Goal: Transaction & Acquisition: Purchase product/service

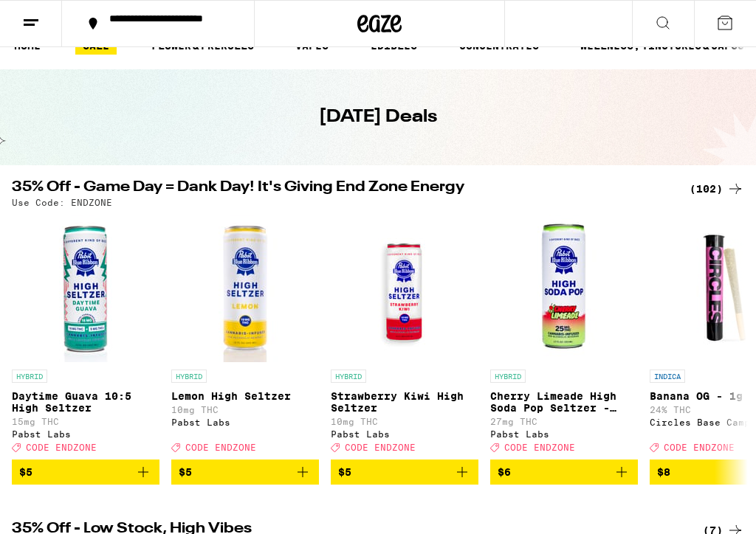
scroll to position [26, 0]
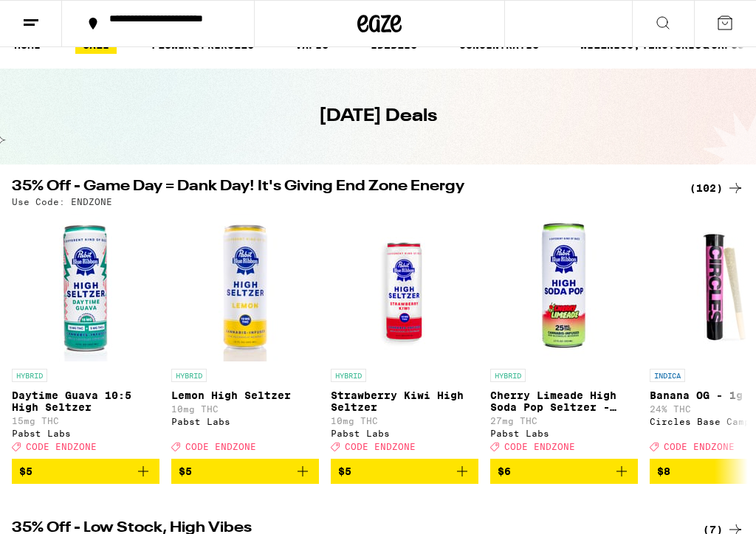
click at [737, 181] on icon at bounding box center [735, 188] width 18 height 18
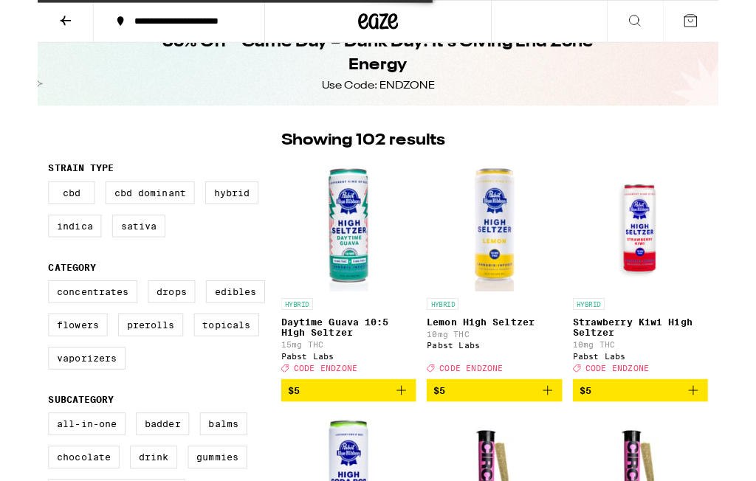
scroll to position [27, 0]
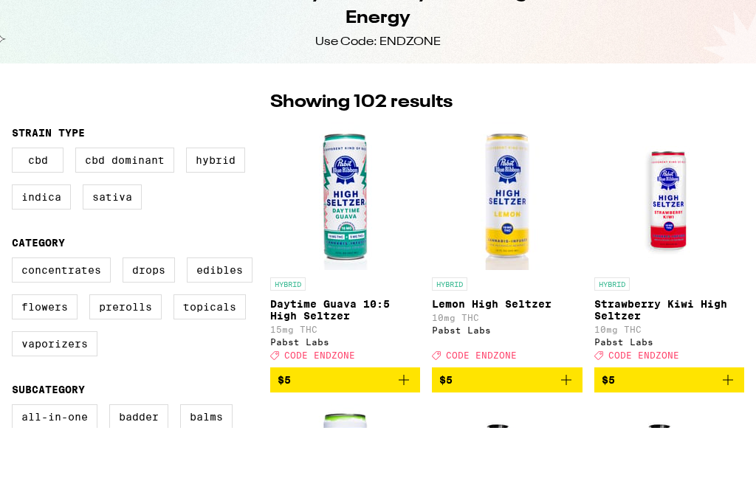
click at [739, 117] on div "35% Off - Game Day = Dank Day! It's Giving End Zone Energy Use Code: ENDZONE" at bounding box center [378, 69] width 756 height 96
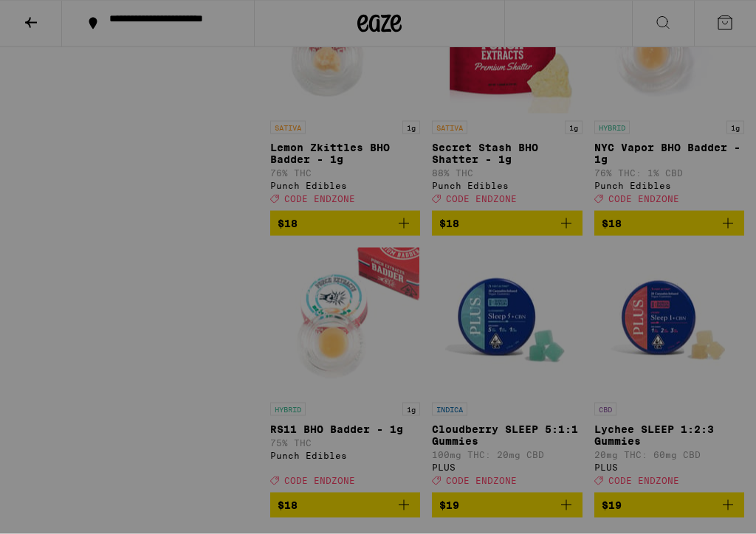
scroll to position [3356, 0]
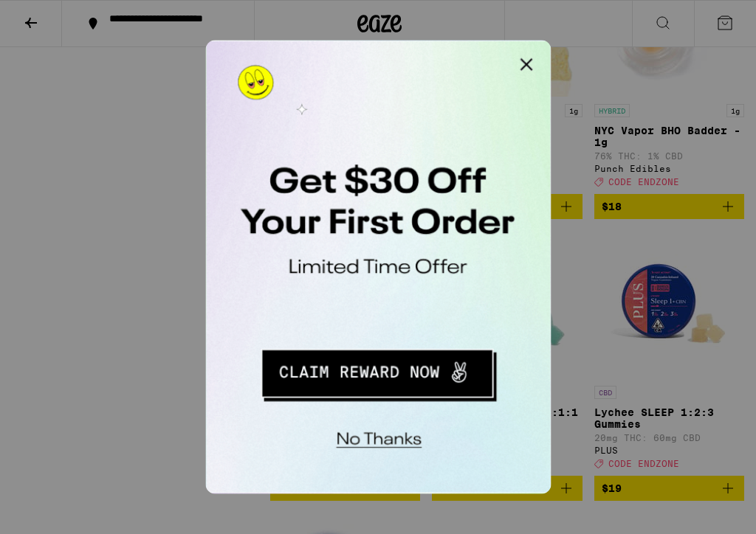
click at [393, 55] on button "Close Modal" at bounding box center [392, 56] width 30 height 30
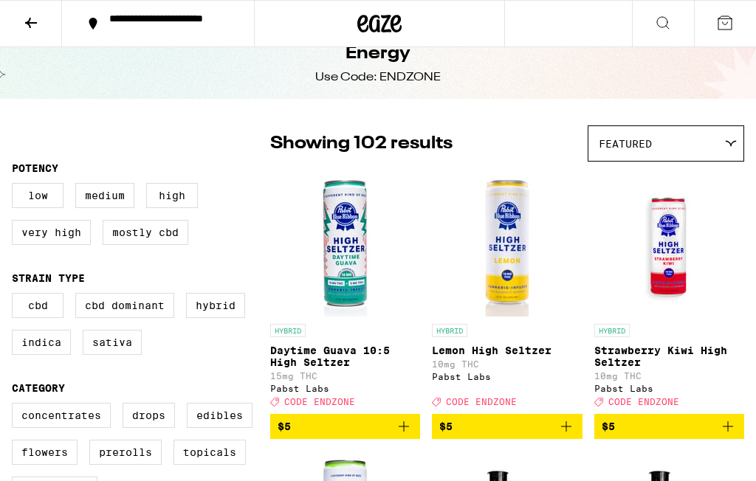
scroll to position [0, 0]
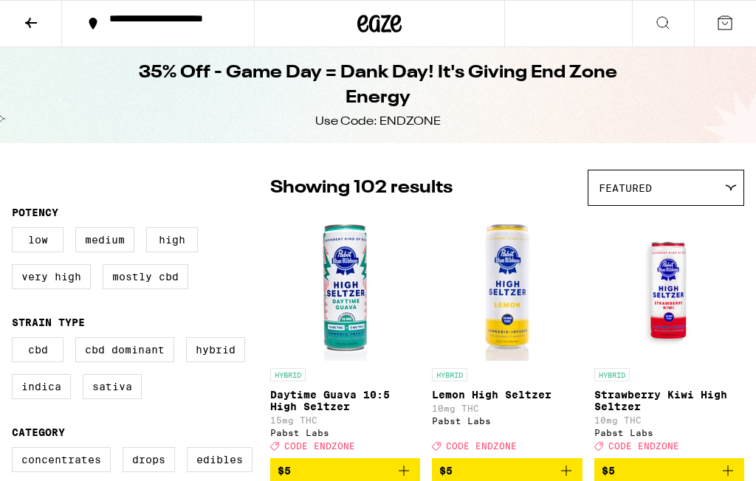
click at [30, 22] on icon at bounding box center [31, 23] width 12 height 10
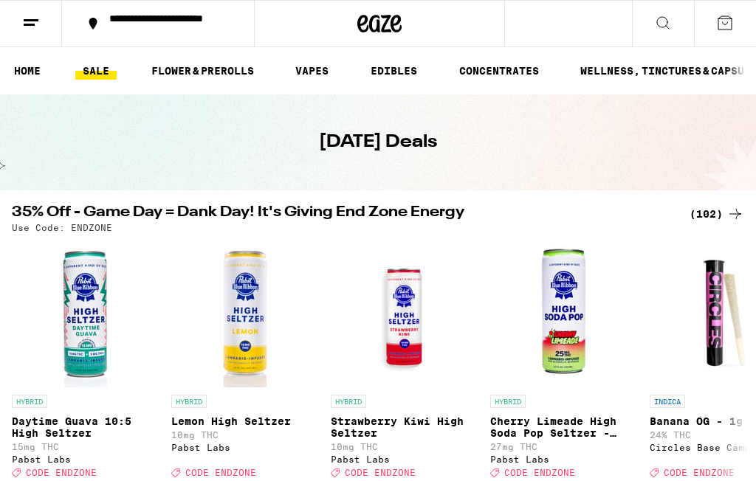
click at [683, 72] on link "WELLNESS, TINCTURES & CAPSULES" at bounding box center [672, 71] width 199 height 18
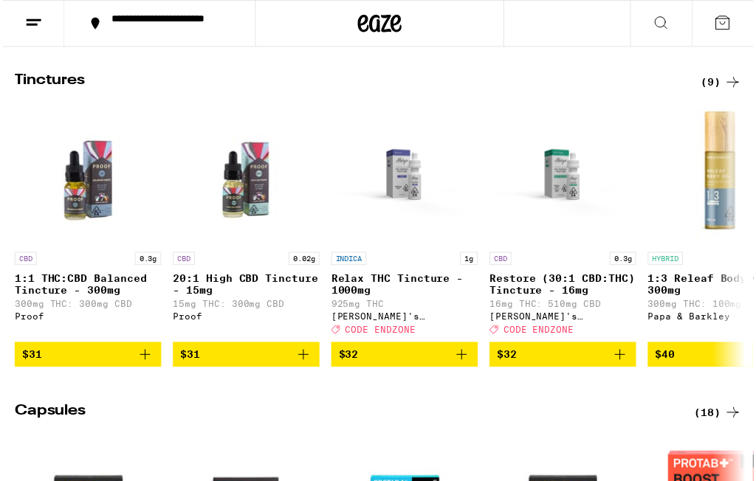
scroll to position [477, 0]
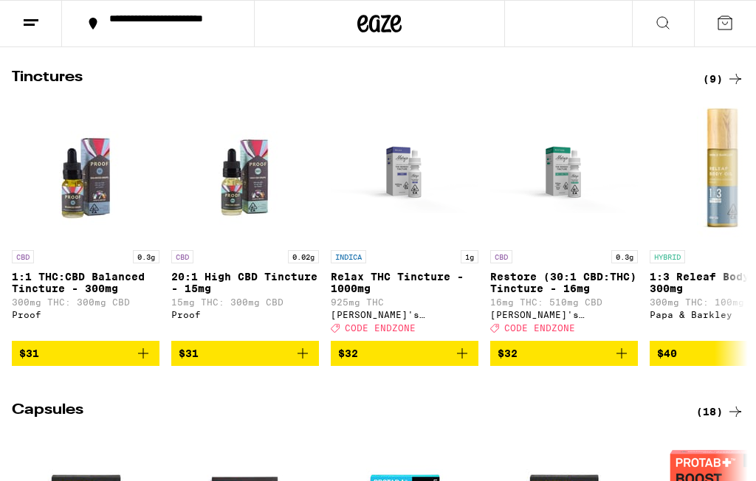
click at [719, 86] on div "(9)" at bounding box center [723, 79] width 41 height 18
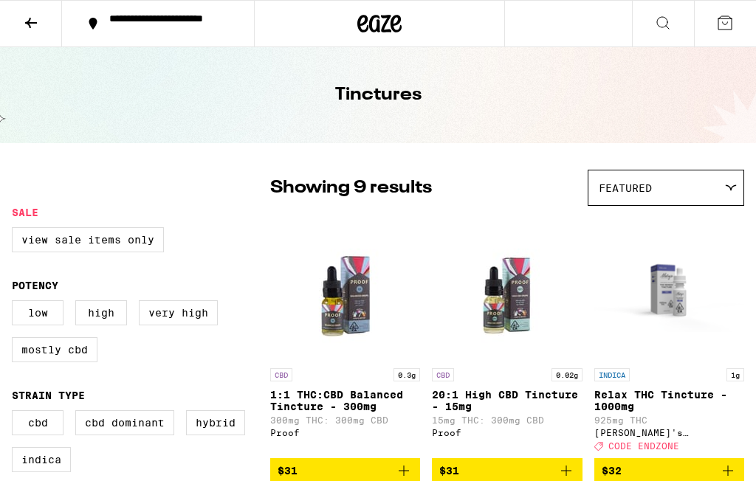
click at [21, 21] on button at bounding box center [31, 24] width 62 height 46
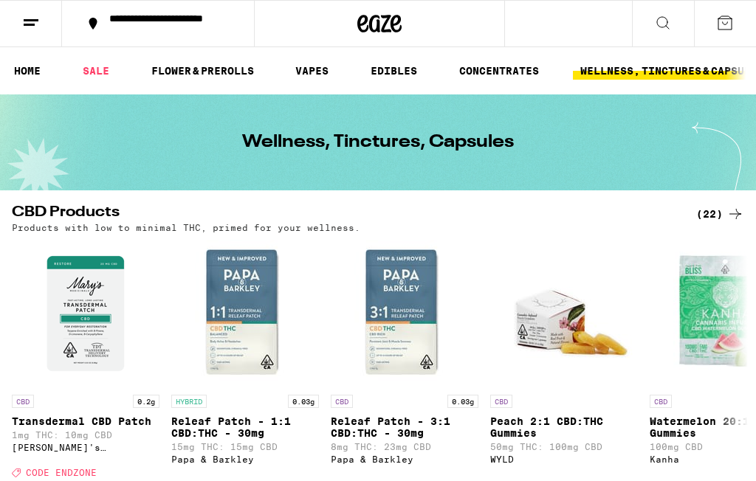
click at [388, 67] on link "EDIBLES" at bounding box center [393, 71] width 61 height 18
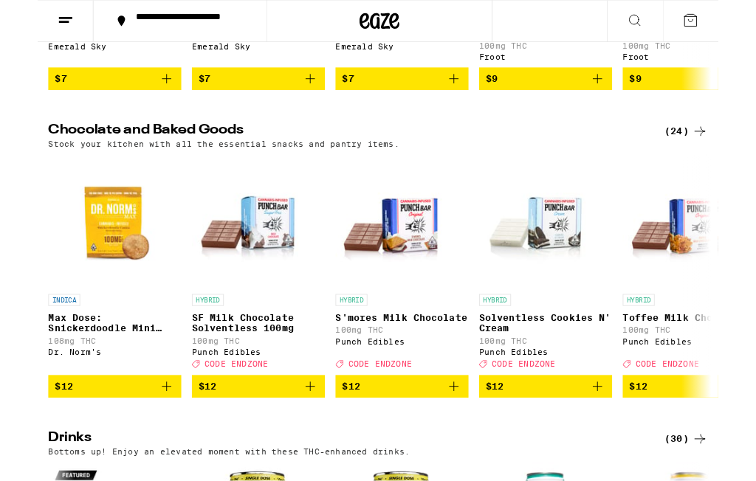
scroll to position [449, 0]
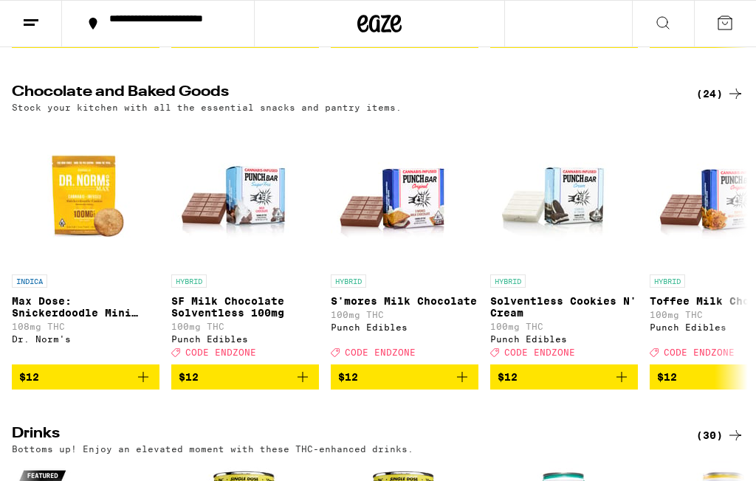
click at [728, 97] on icon at bounding box center [735, 94] width 18 height 18
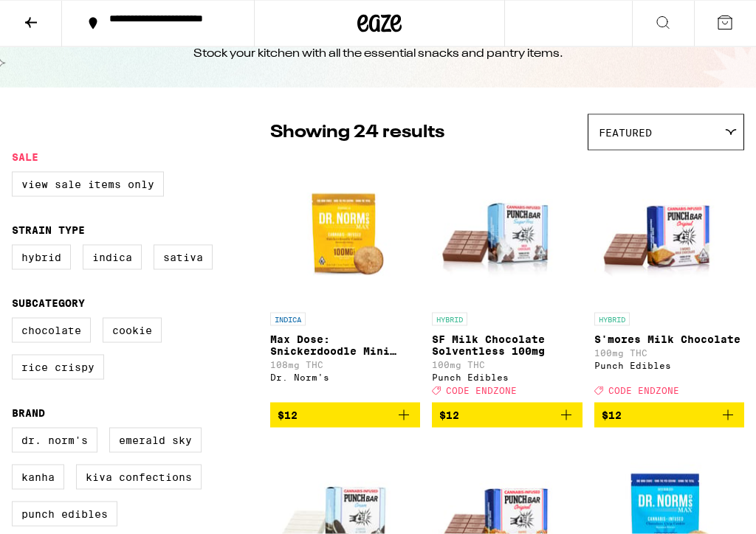
scroll to position [63, 0]
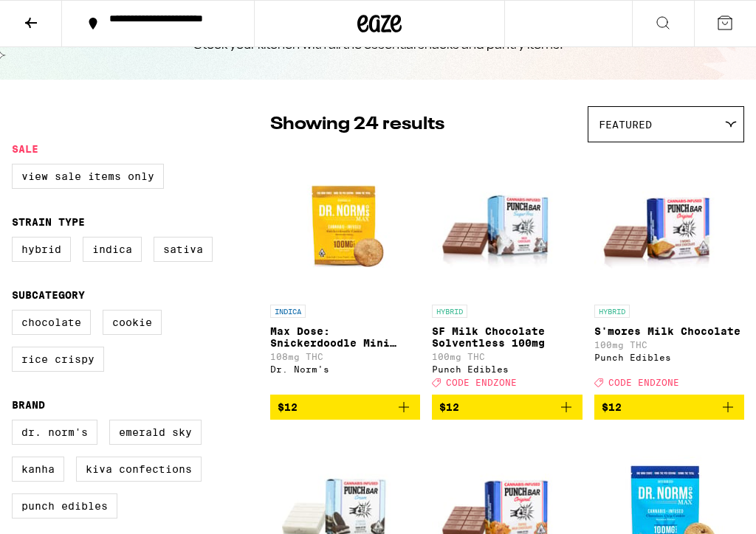
click at [189, 250] on label "Sativa" at bounding box center [183, 249] width 59 height 25
click at [15, 240] on input "Sativa" at bounding box center [15, 239] width 1 height 1
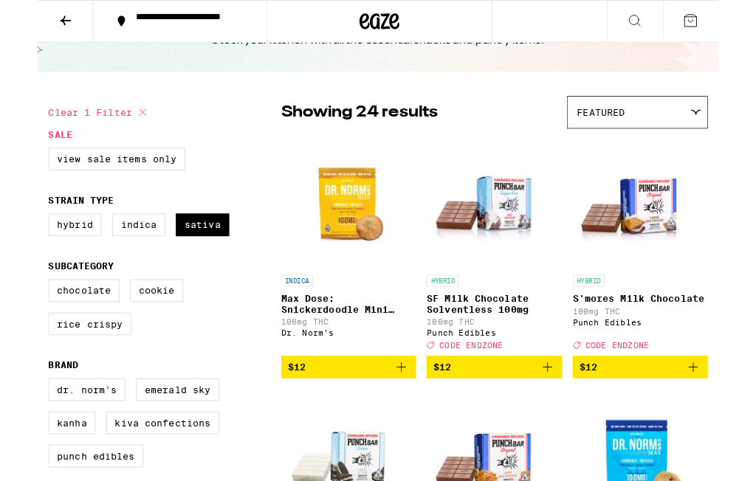
scroll to position [117, 0]
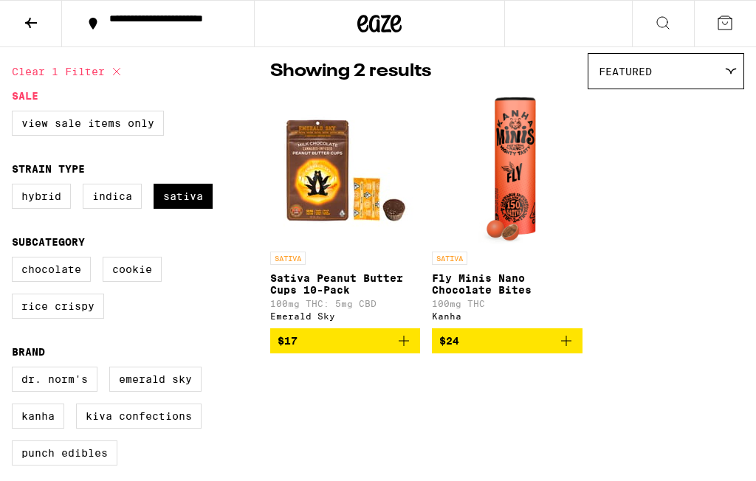
click at [186, 193] on label "Sativa" at bounding box center [183, 196] width 59 height 25
click at [15, 187] on input "Sativa" at bounding box center [15, 186] width 1 height 1
checkbox input "false"
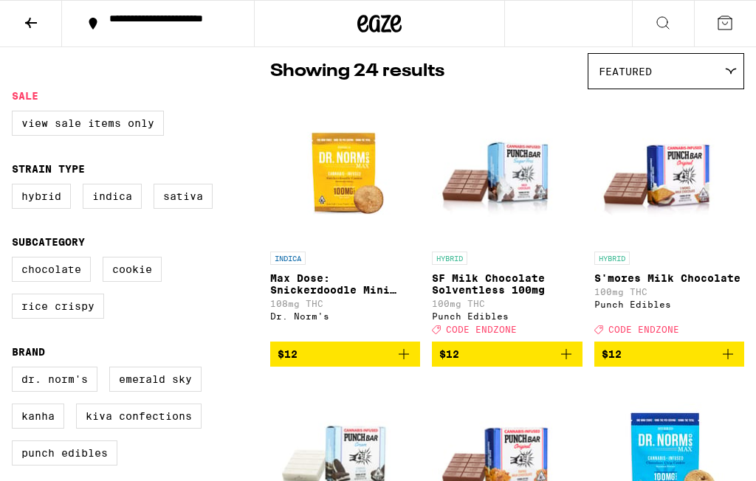
click at [145, 429] on label "Kiva Confections" at bounding box center [138, 416] width 125 height 25
click at [15, 370] on input "Kiva Confections" at bounding box center [15, 369] width 1 height 1
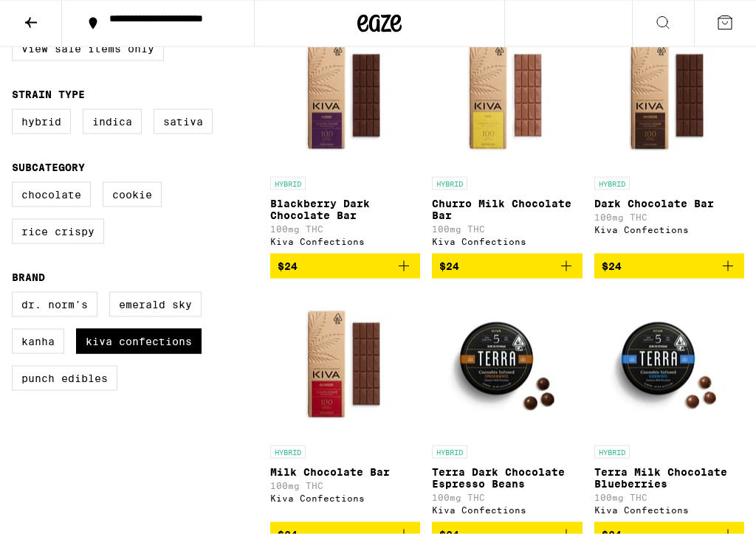
scroll to position [190, 0]
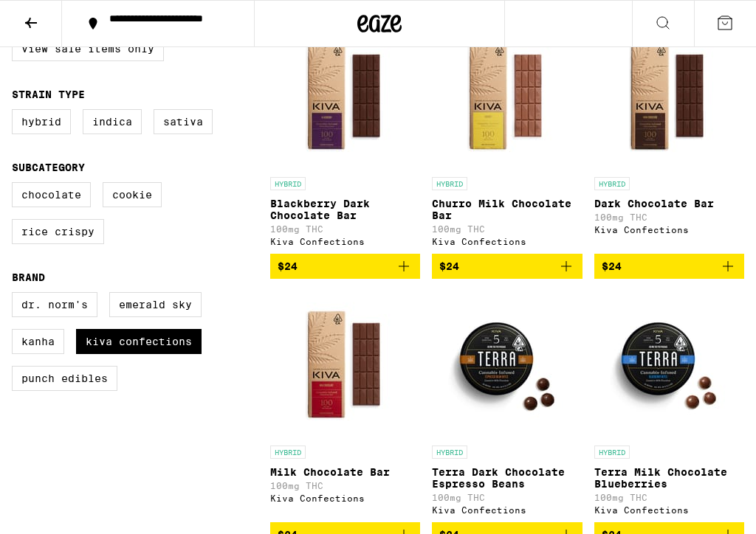
click at [133, 354] on label "Kiva Confections" at bounding box center [138, 341] width 125 height 25
click at [15, 295] on input "Kiva Confections" at bounding box center [15, 294] width 1 height 1
checkbox input "false"
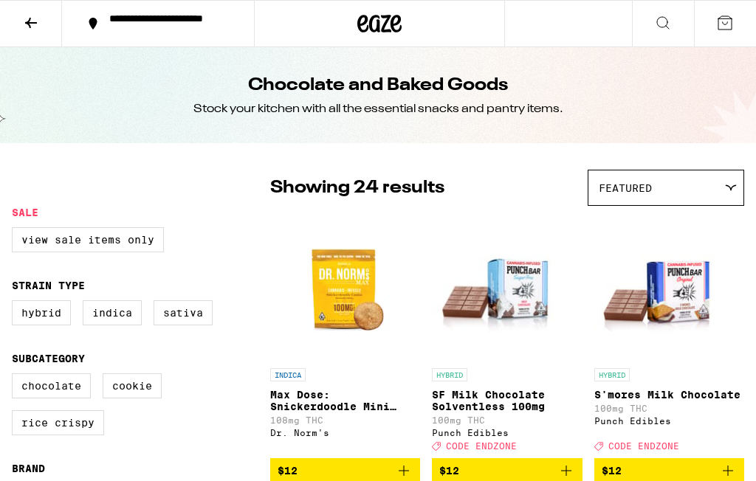
click at [35, 17] on icon at bounding box center [31, 23] width 18 height 18
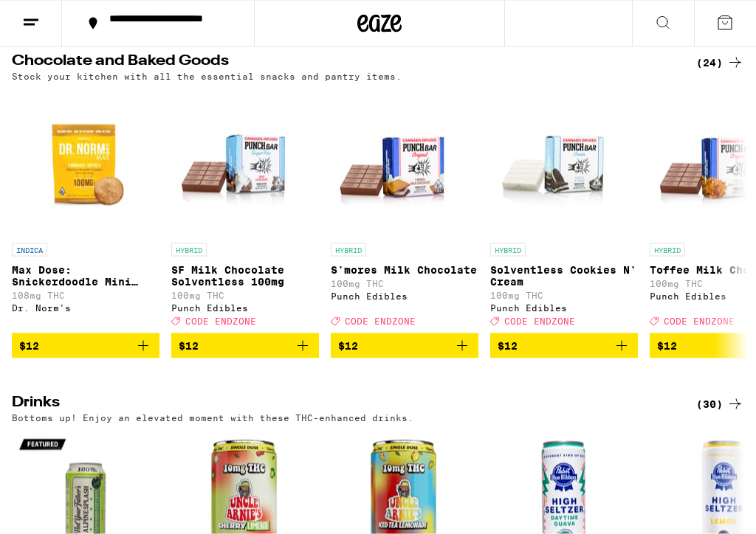
scroll to position [481, 0]
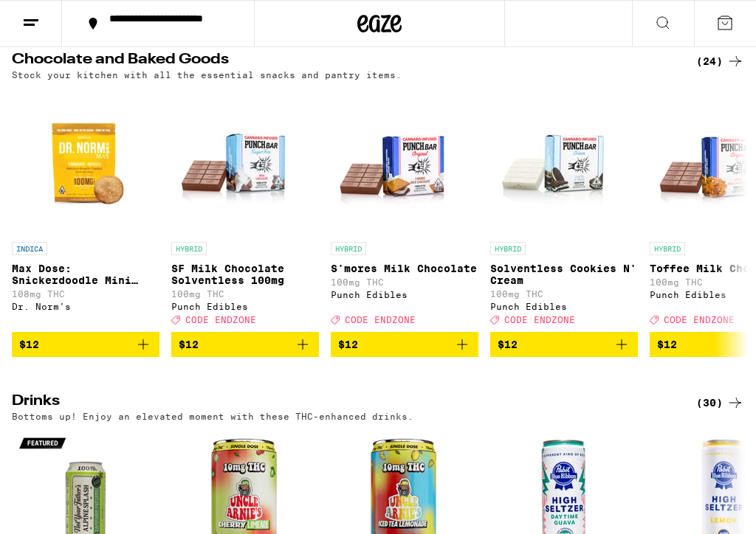
click at [726, 70] on icon at bounding box center [735, 61] width 18 height 18
